Goal: Check status: Check status

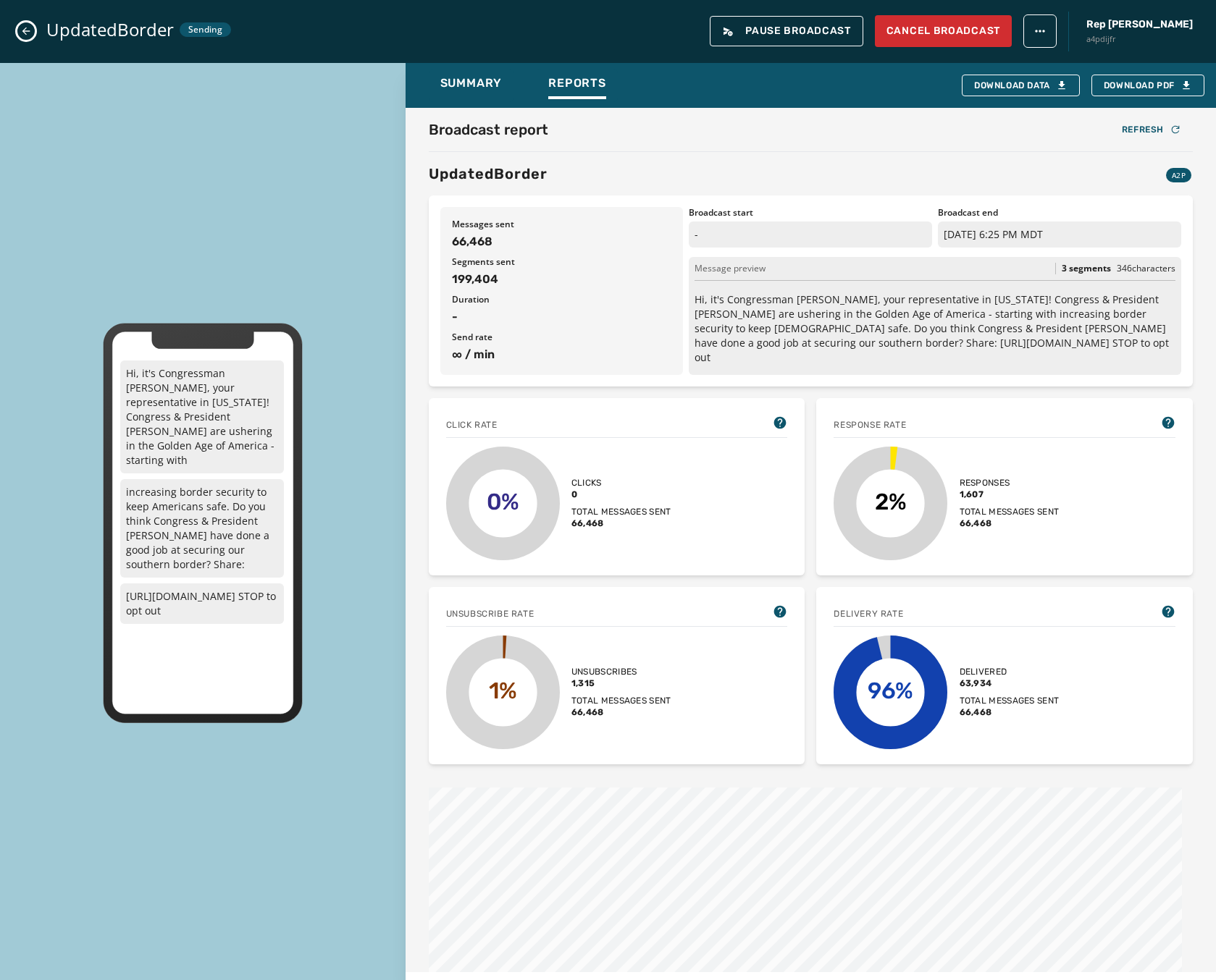
click at [29, 31] on icon "Close admin drawer" at bounding box center [26, 31] width 8 height 8
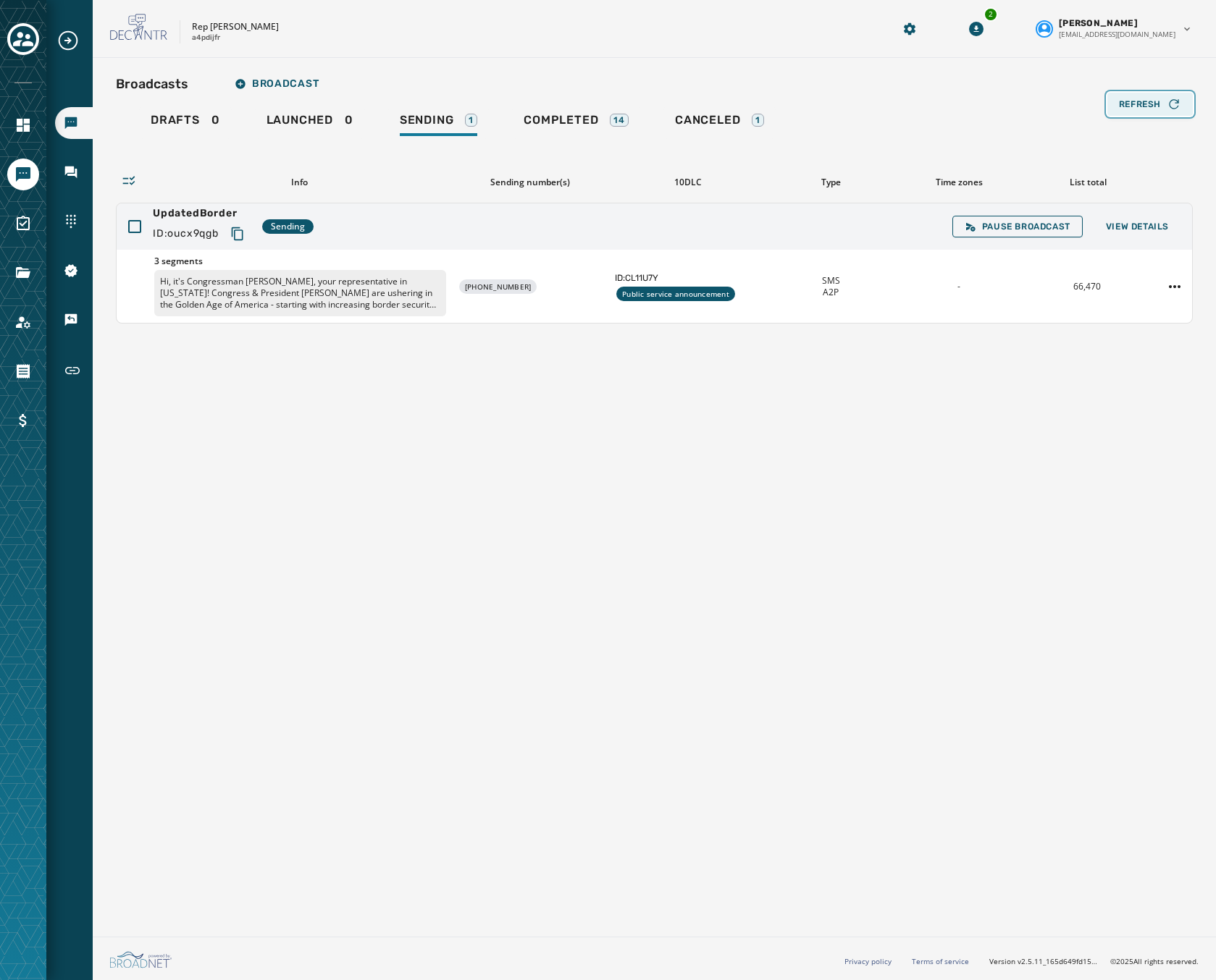
click at [1155, 106] on span "Refresh" at bounding box center [1140, 104] width 42 height 12
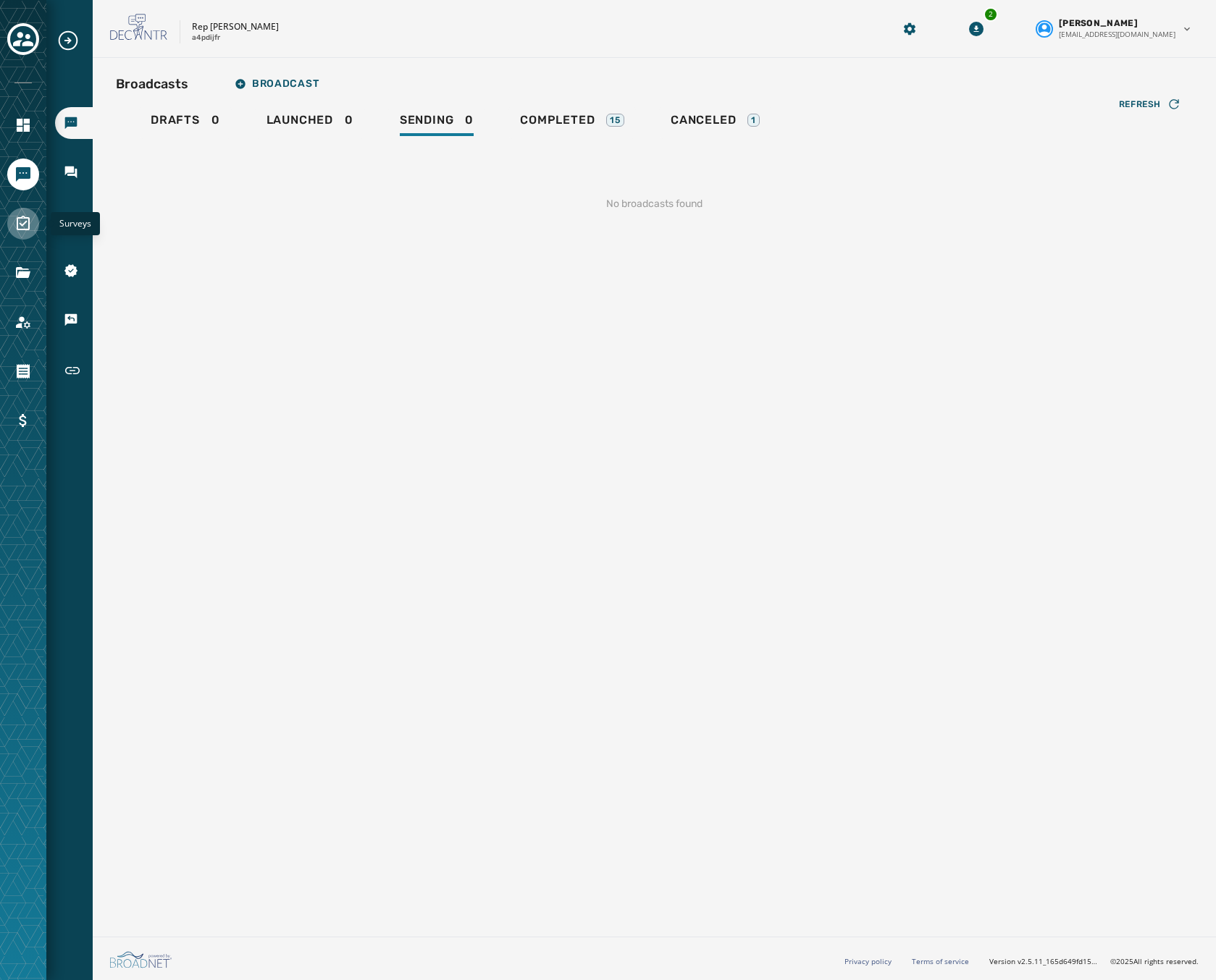
click at [24, 226] on icon "Navigate to Surveys" at bounding box center [23, 223] width 17 height 17
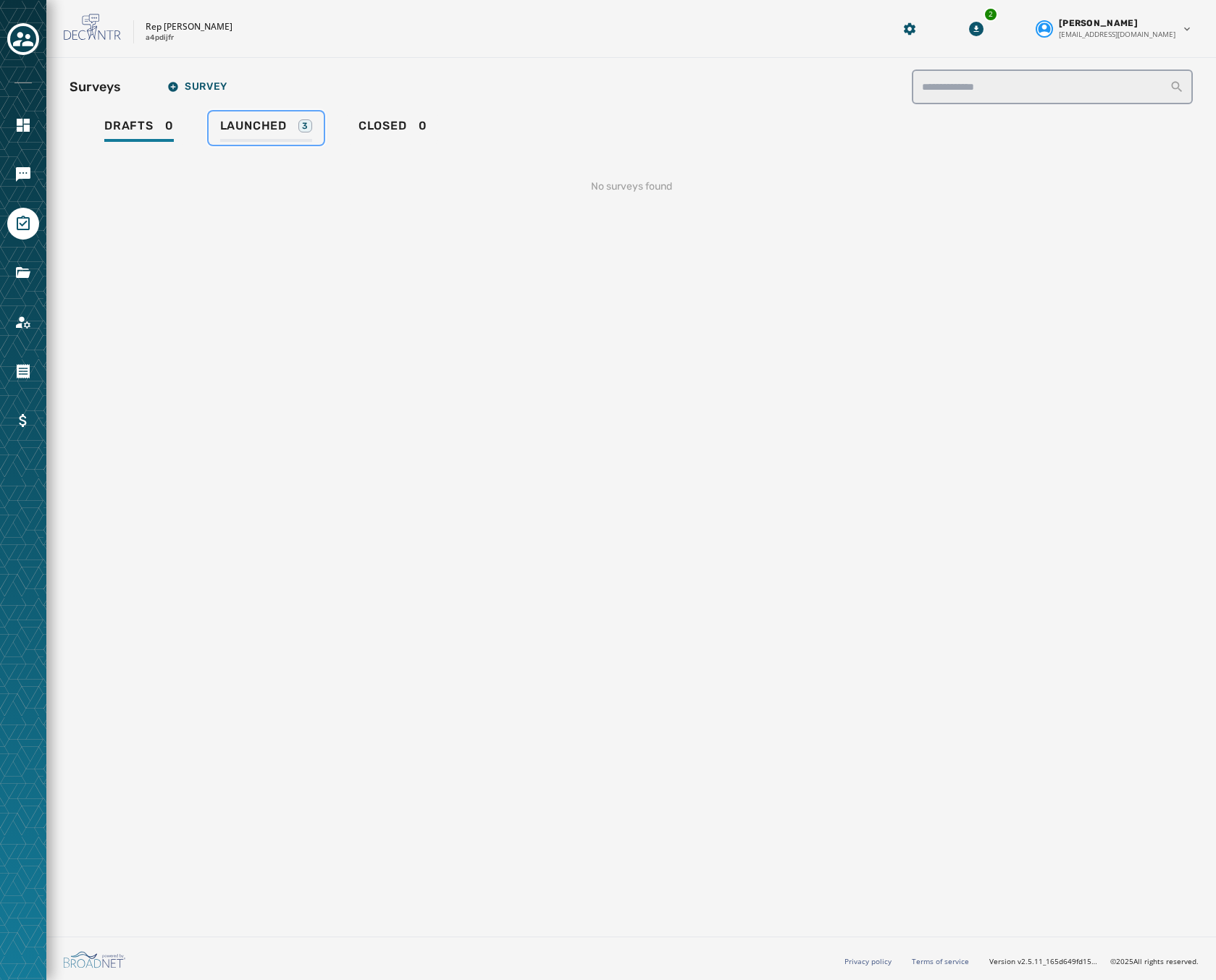
click at [255, 122] on span "Launched" at bounding box center [253, 126] width 66 height 15
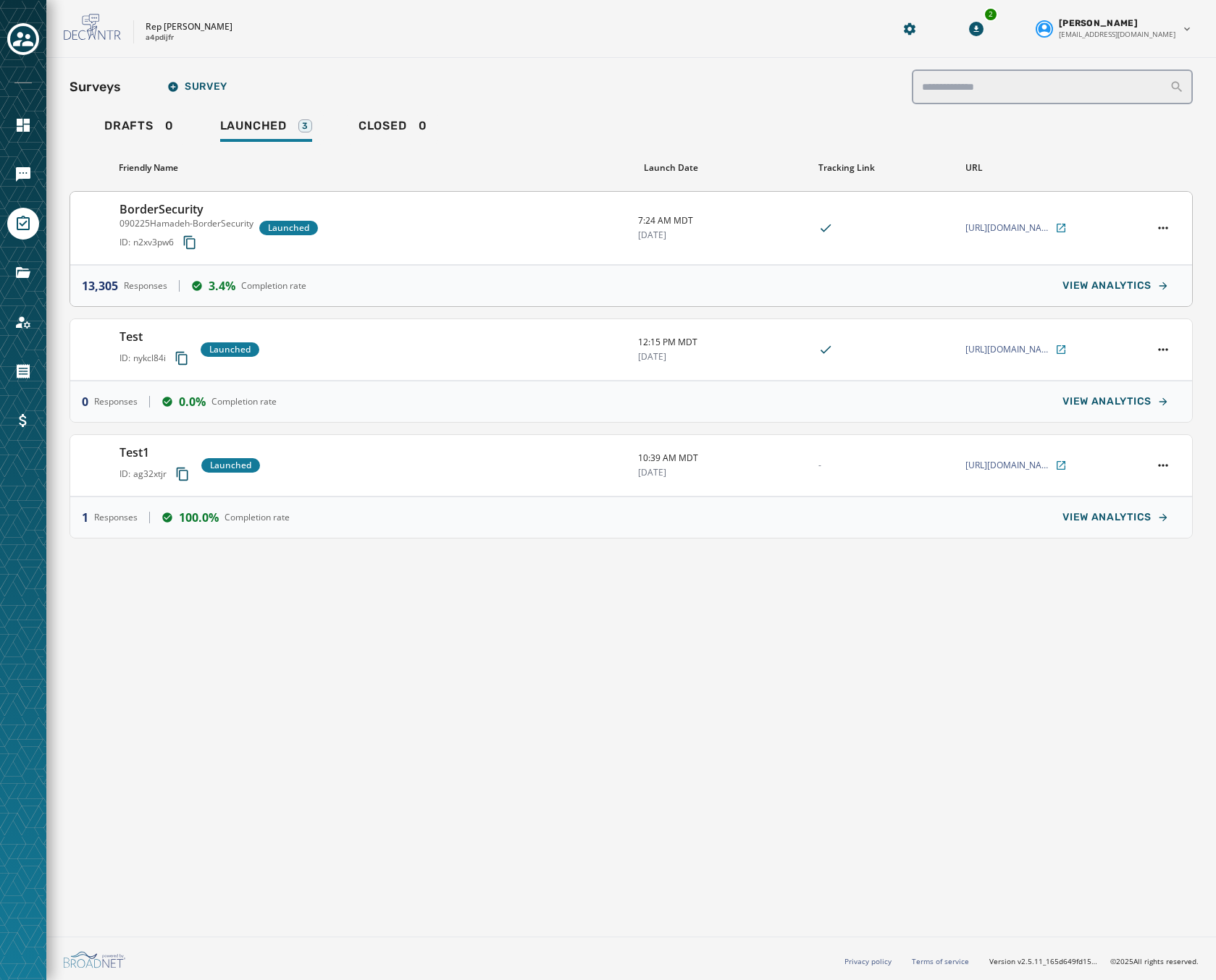
click at [462, 220] on div "BorderSecurity 090225Hamadeh-BorderSecurity ID: n2xv3pw6 Launched" at bounding box center [372, 227] width 507 height 55
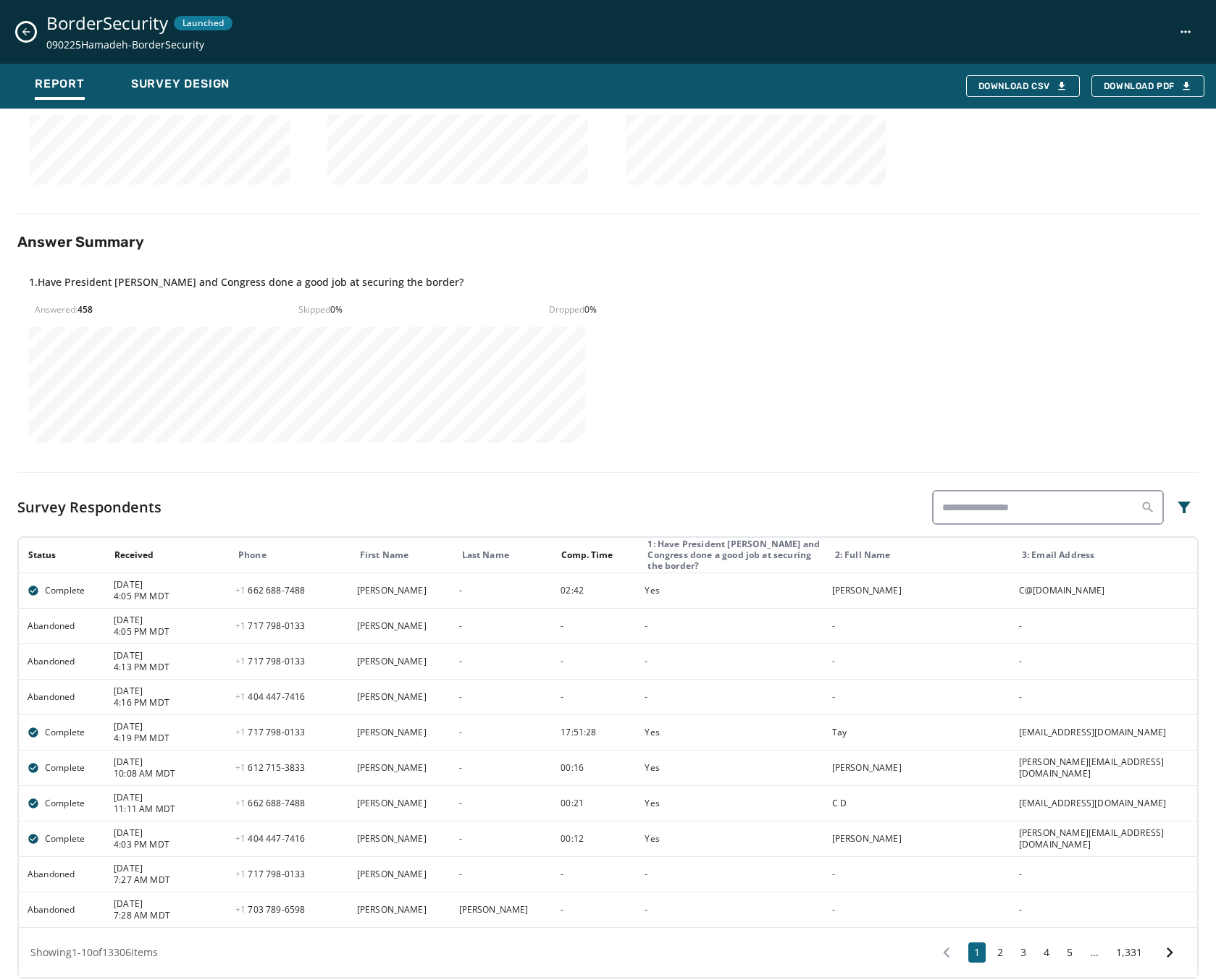
scroll to position [378, 0]
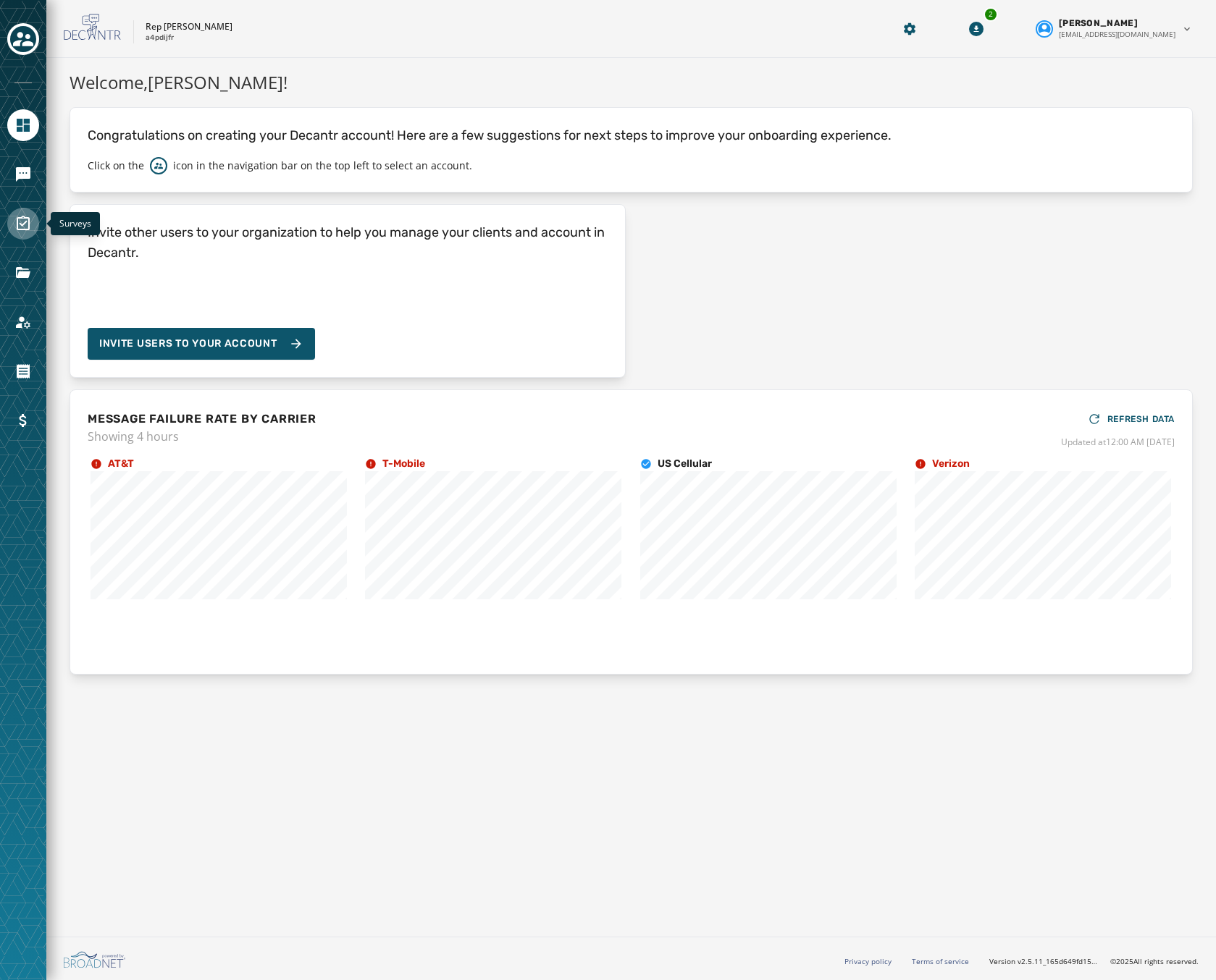
click at [16, 227] on icon "Navigate to Surveys" at bounding box center [23, 223] width 13 height 15
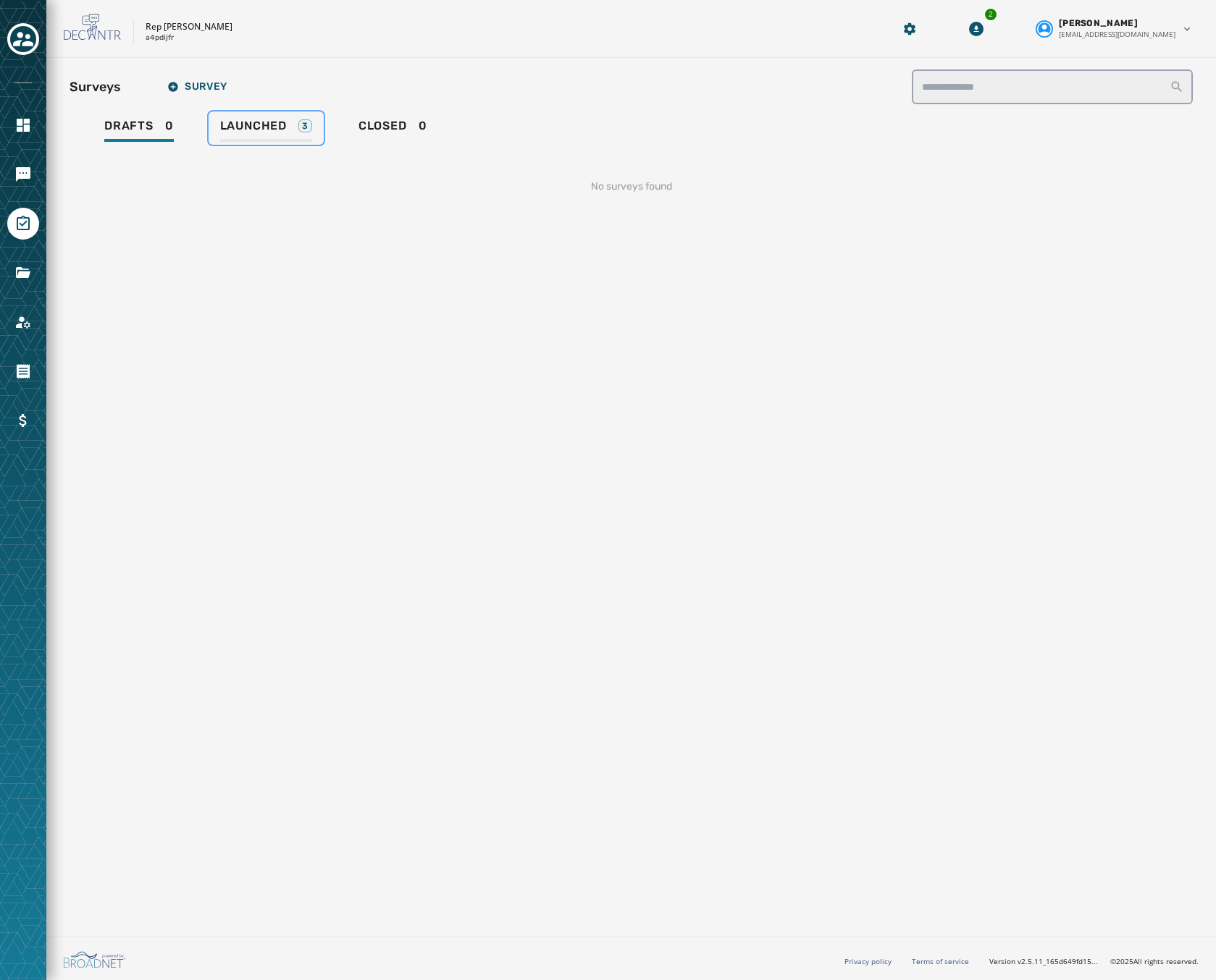
click at [279, 130] on span "Launched" at bounding box center [253, 126] width 66 height 15
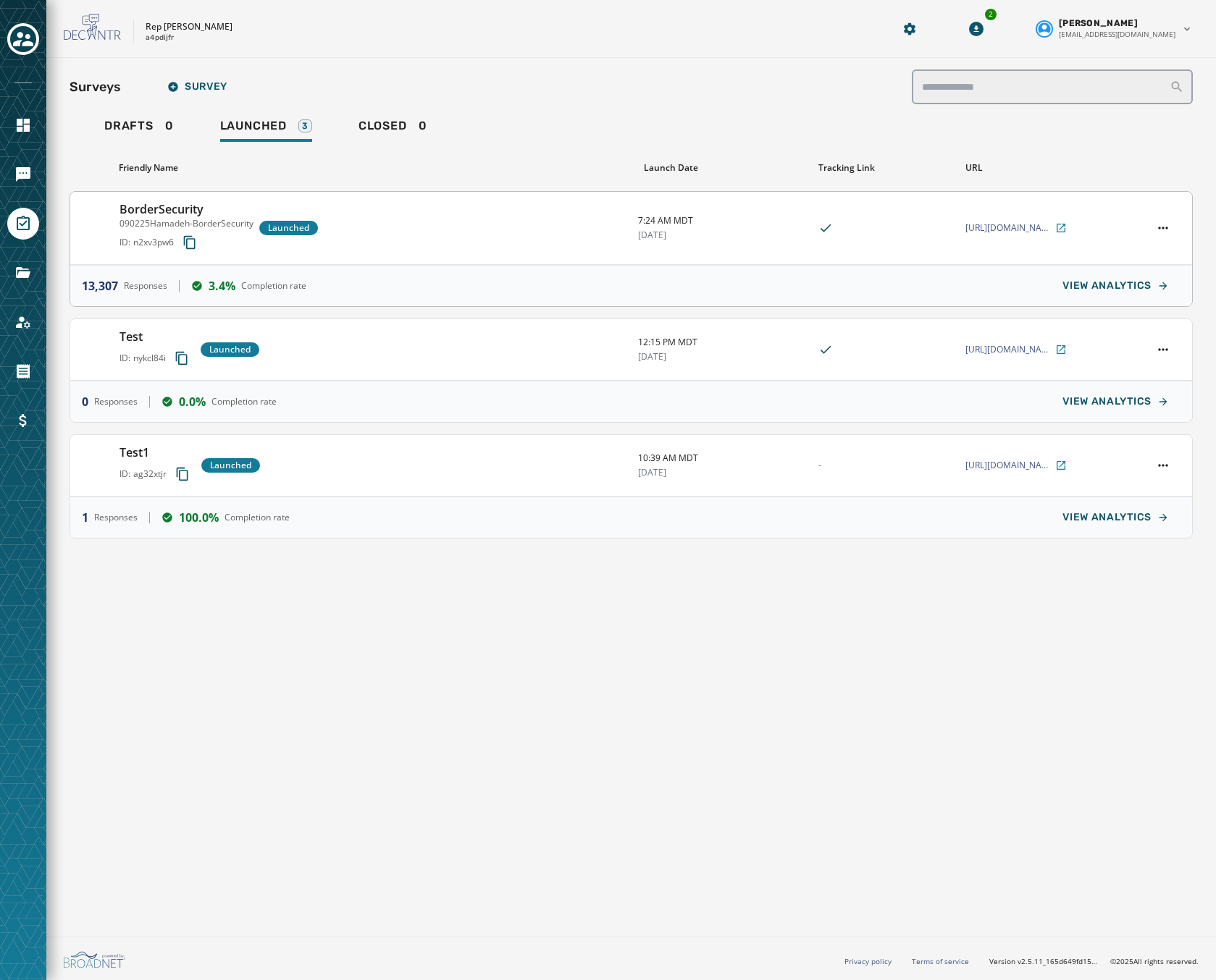
click at [515, 250] on div "BorderSecurity 090225Hamadeh-BorderSecurity ID: n2xv3pw6 Launched" at bounding box center [372, 227] width 507 height 55
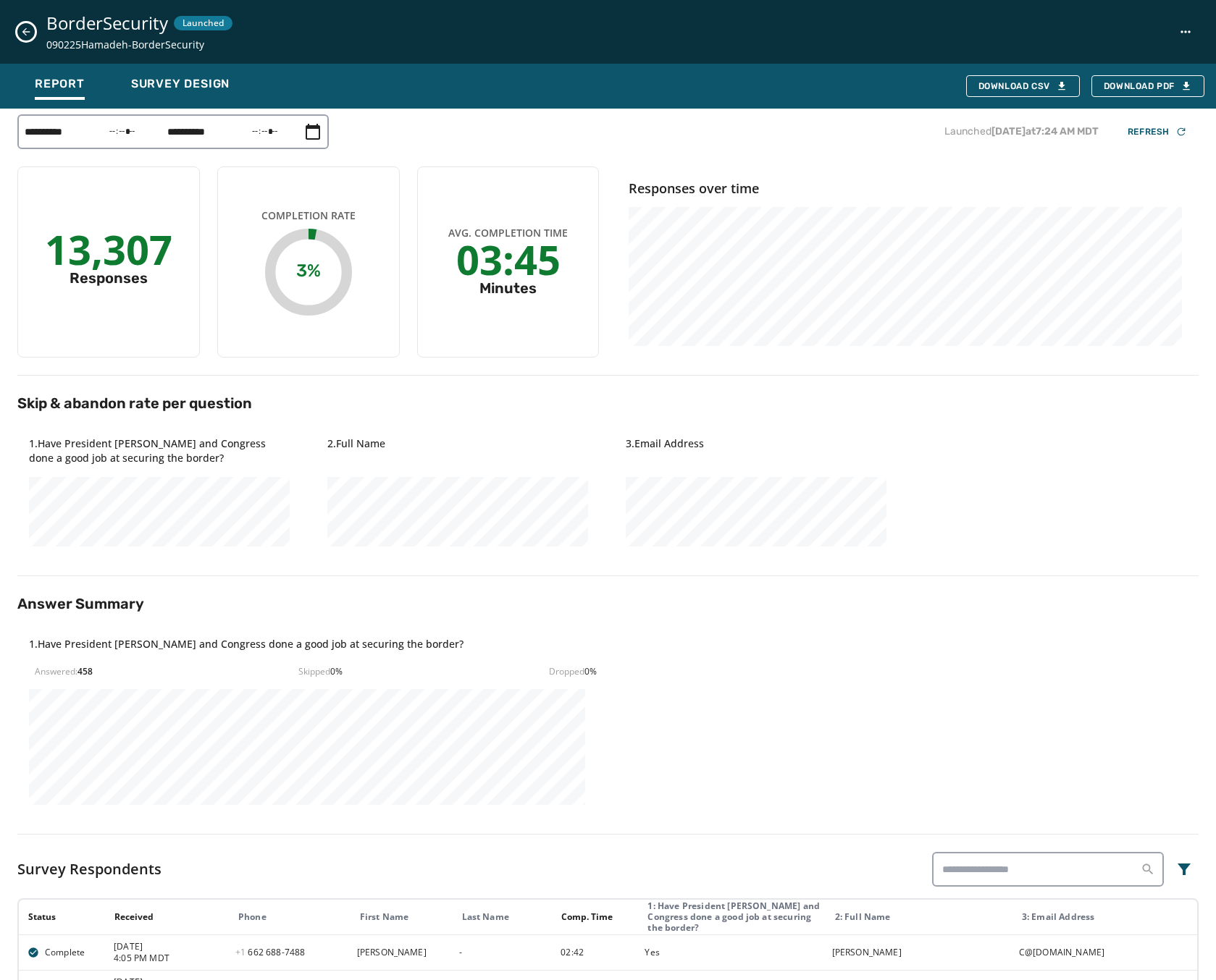
click at [26, 32] on icon "Close survey details drawer" at bounding box center [26, 32] width 8 height 8
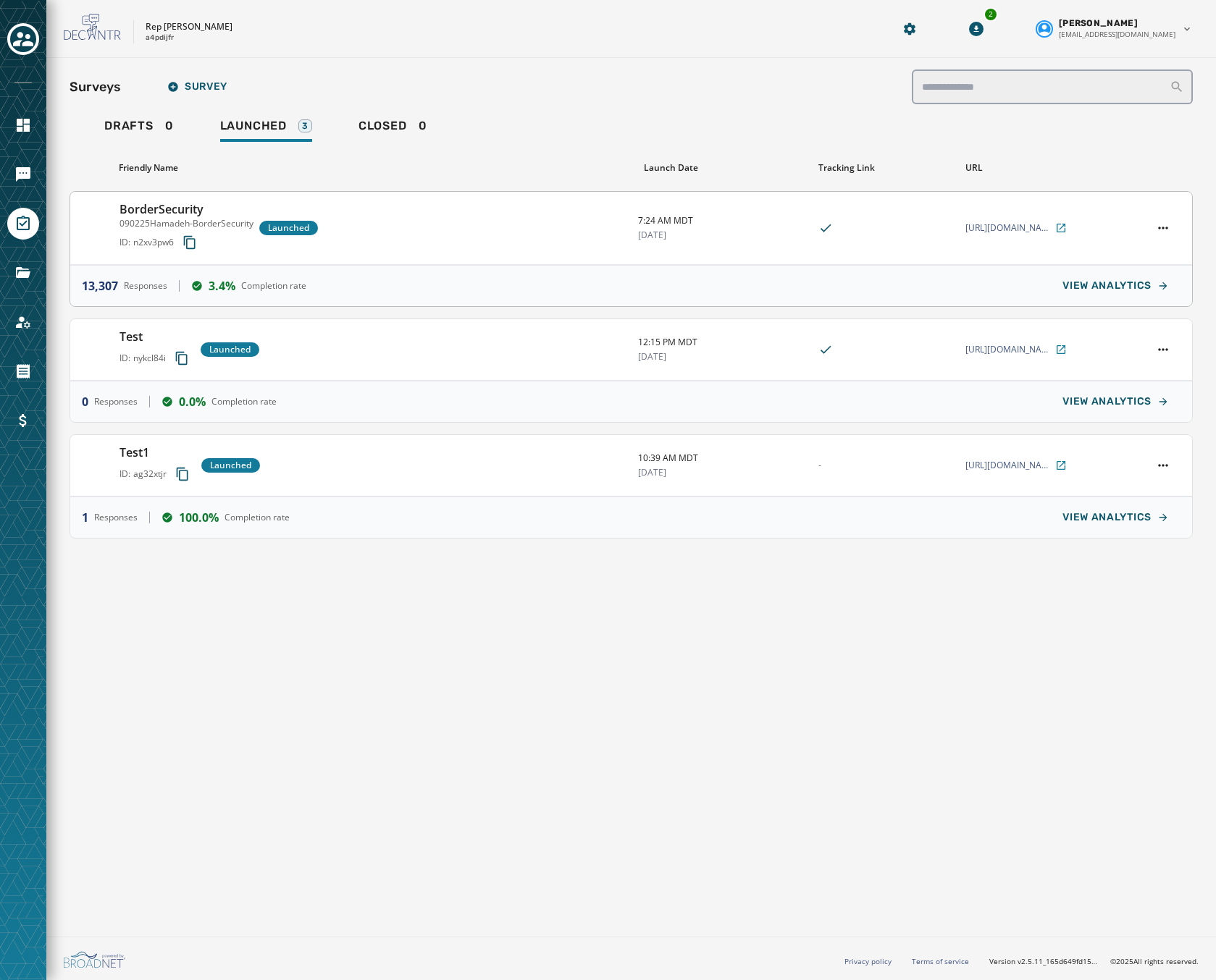
click at [416, 267] on div "13,307 Responses 3.4% Completion rate VIEW ANALYTICS" at bounding box center [631, 285] width 1121 height 41
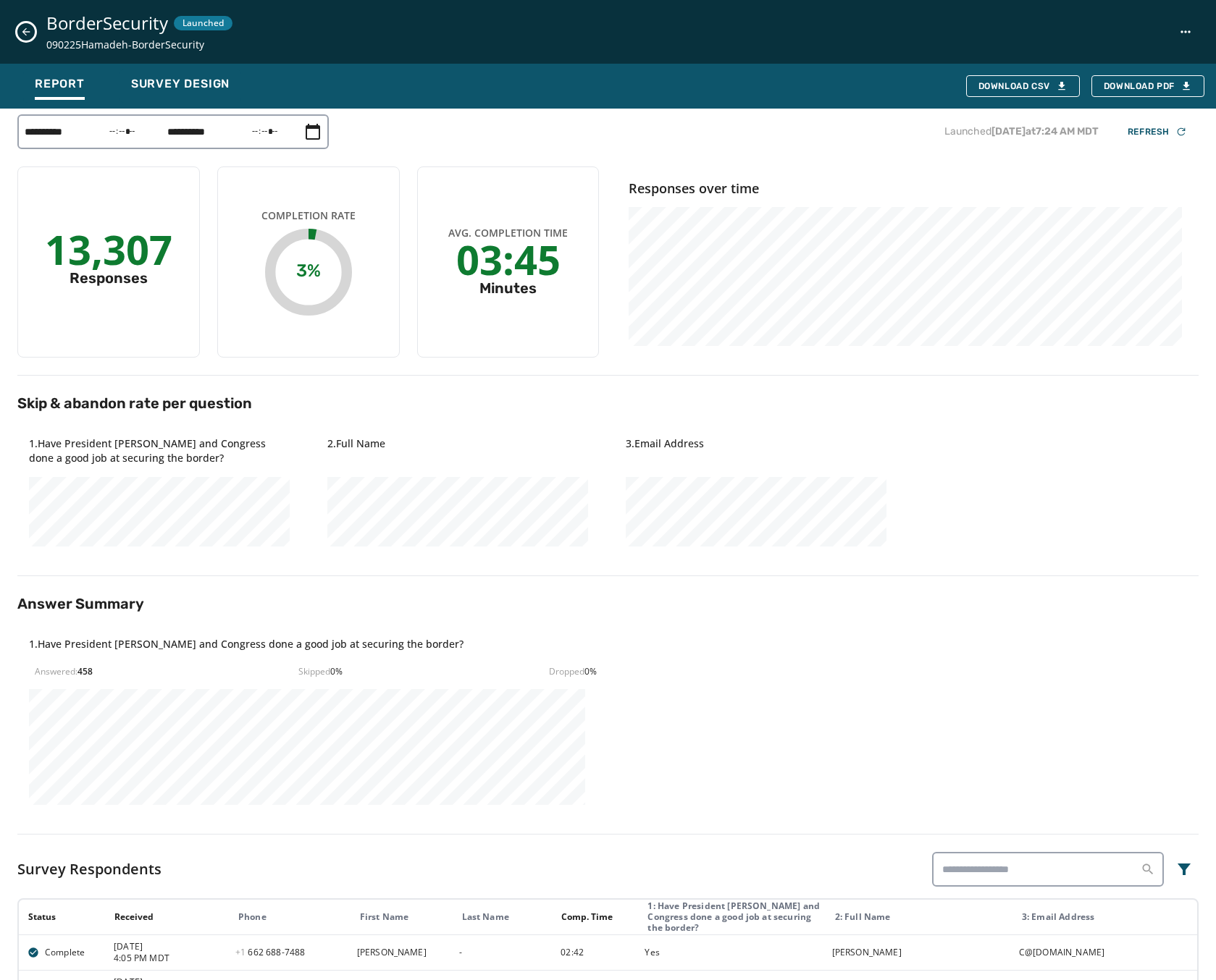
click at [30, 37] on icon "Close survey details drawer" at bounding box center [25, 32] width 12 height 12
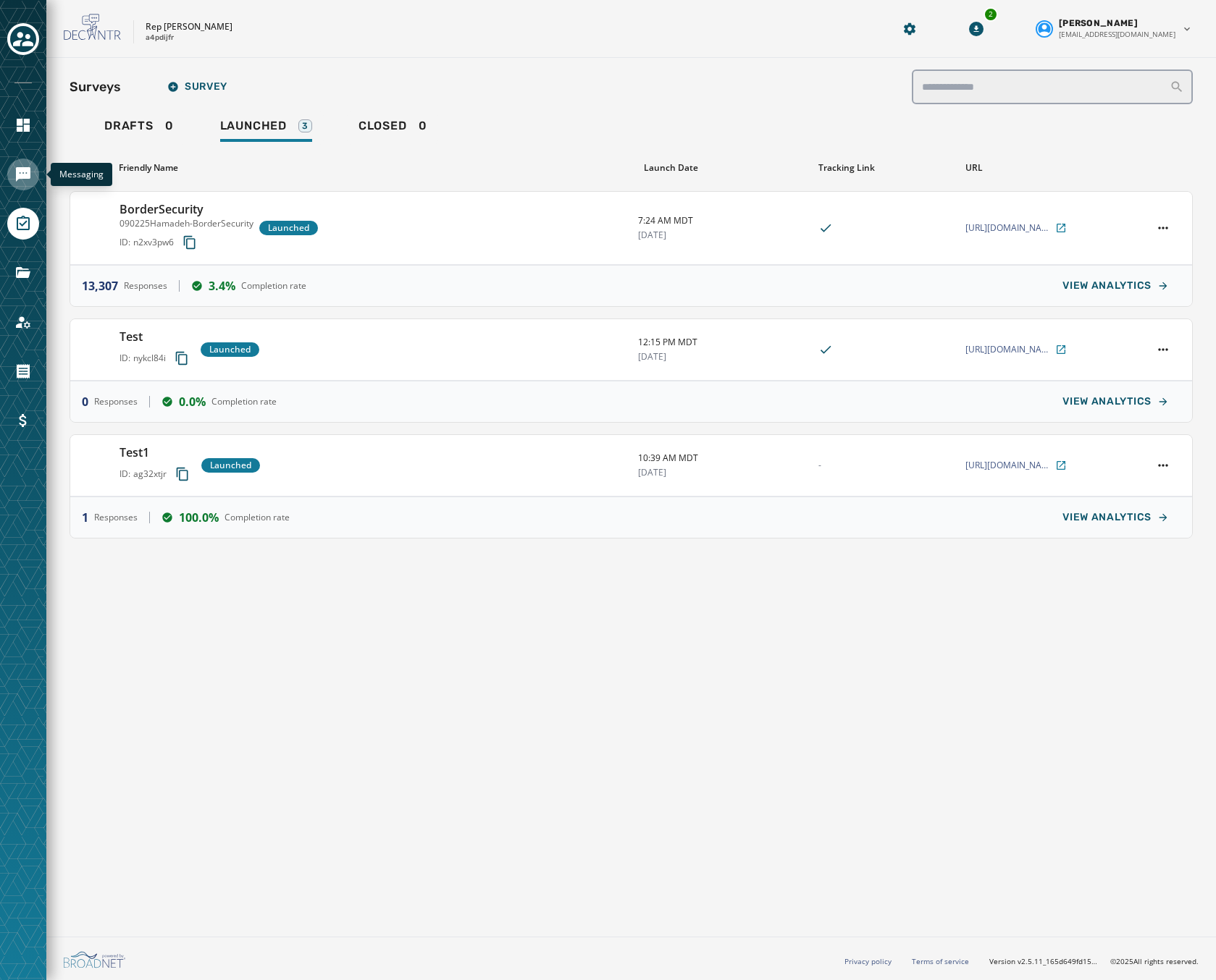
click at [19, 169] on icon "Navigate to Messaging" at bounding box center [24, 175] width 15 height 15
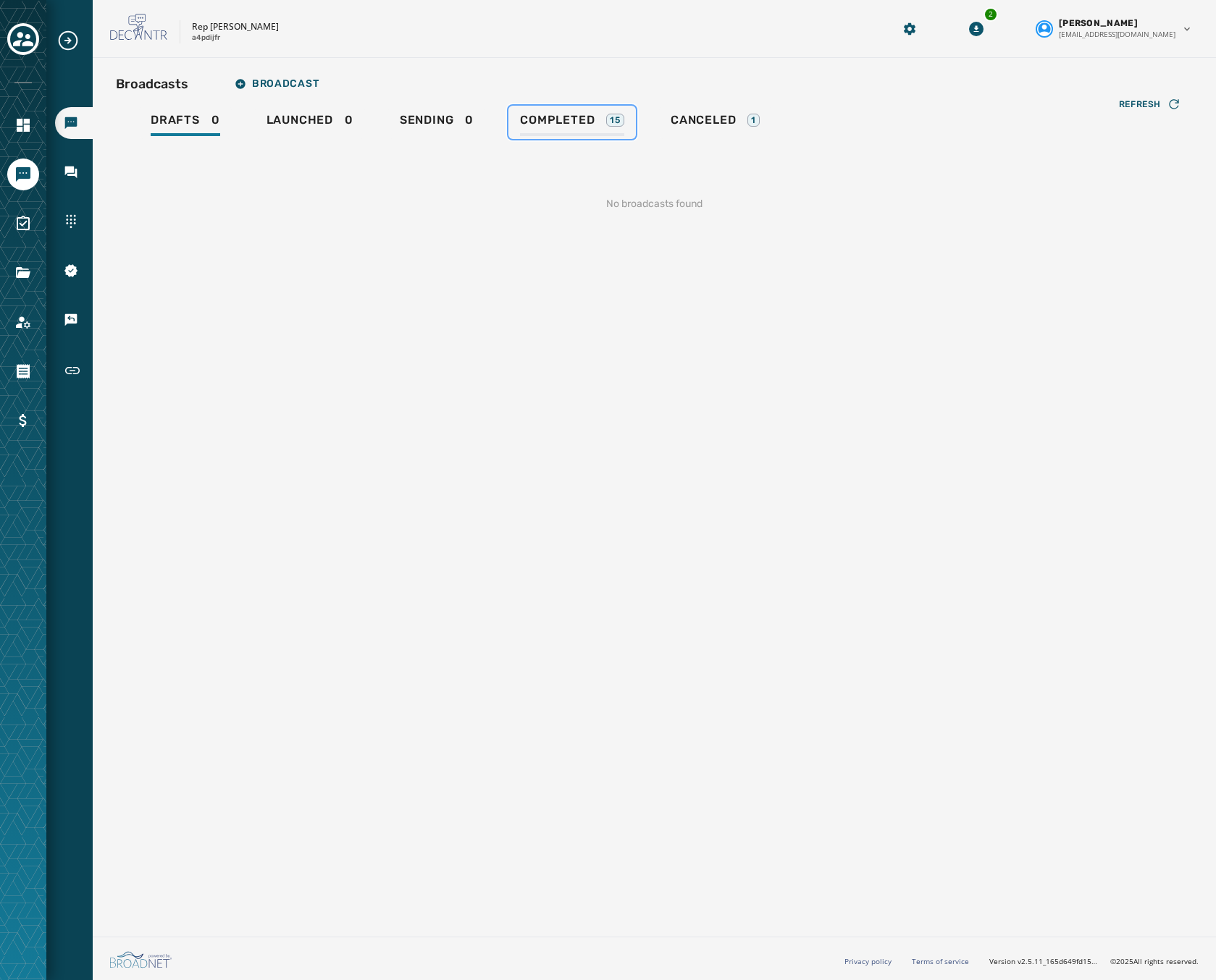
click at [554, 117] on span "Completed" at bounding box center [557, 120] width 75 height 15
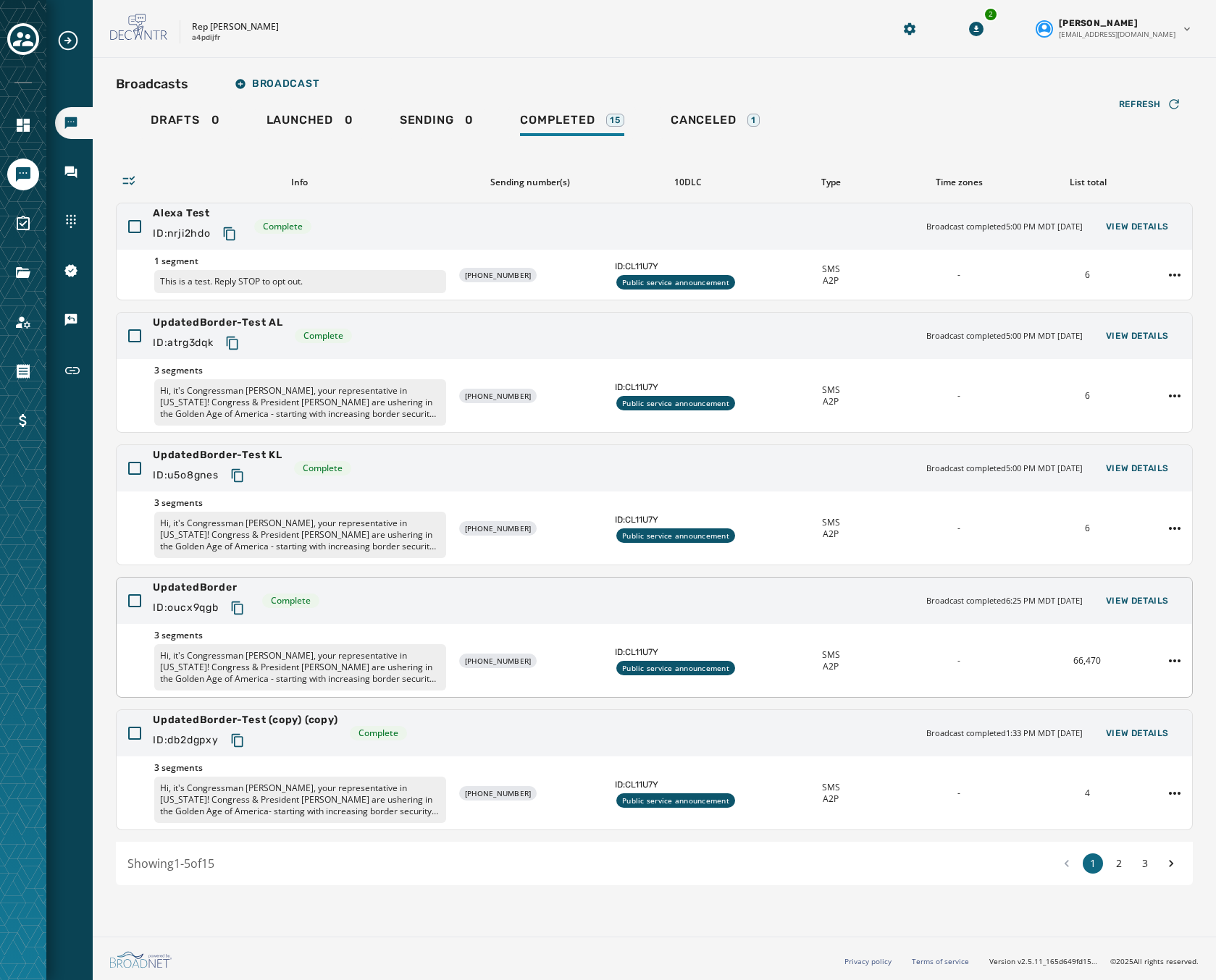
click at [564, 615] on div "UpdatedBorder ID: oucx9qgb Complete Broadcast completed 6:25 PM MDT September 1…" at bounding box center [654, 601] width 1076 height 46
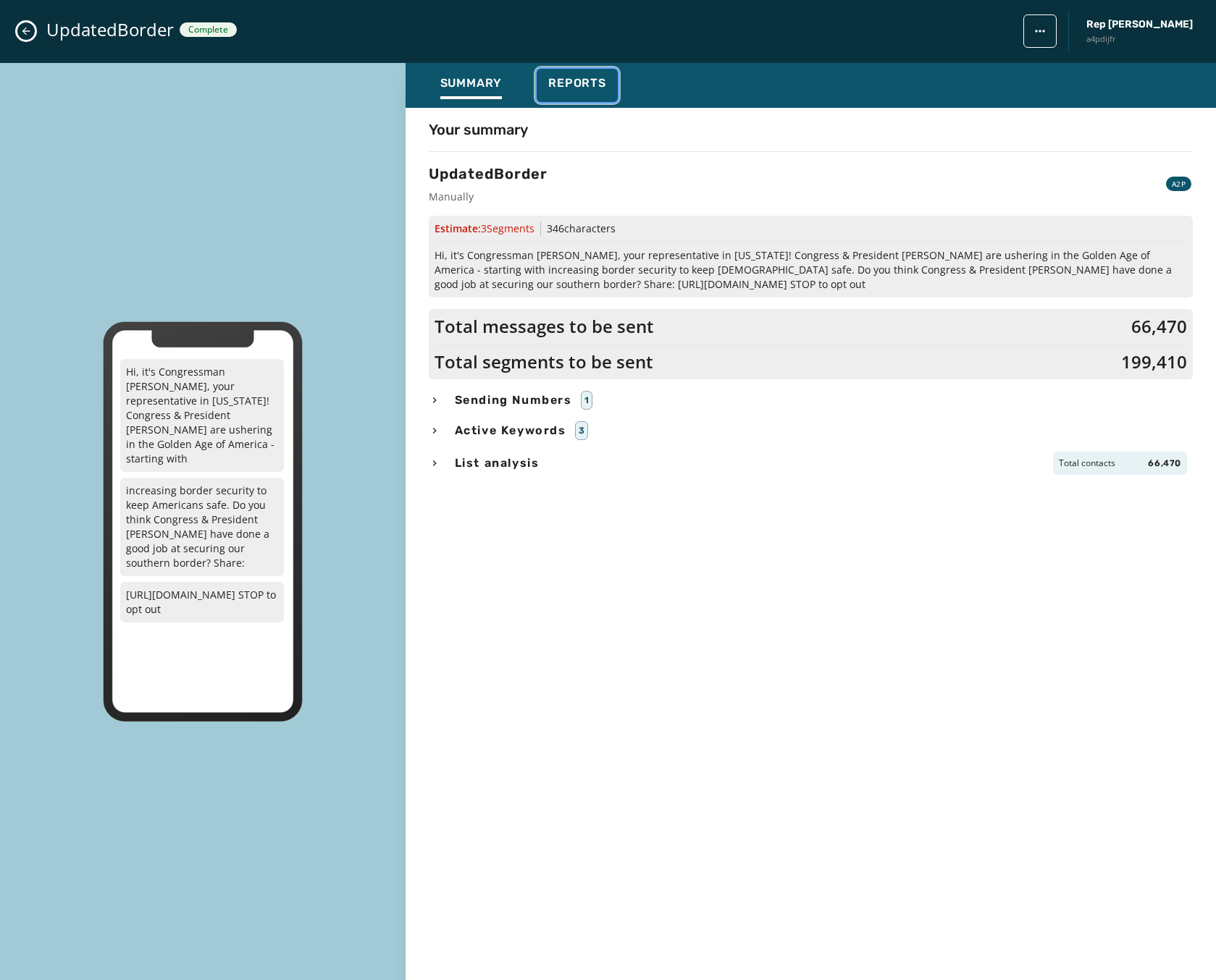
click at [574, 94] on div "Reports" at bounding box center [577, 87] width 58 height 23
